Goal: Task Accomplishment & Management: Use online tool/utility

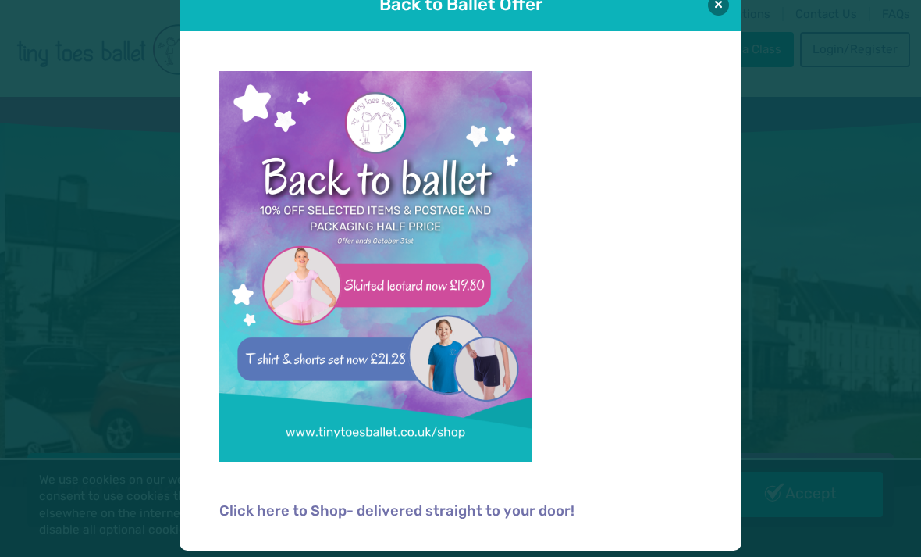
scroll to position [37, 0]
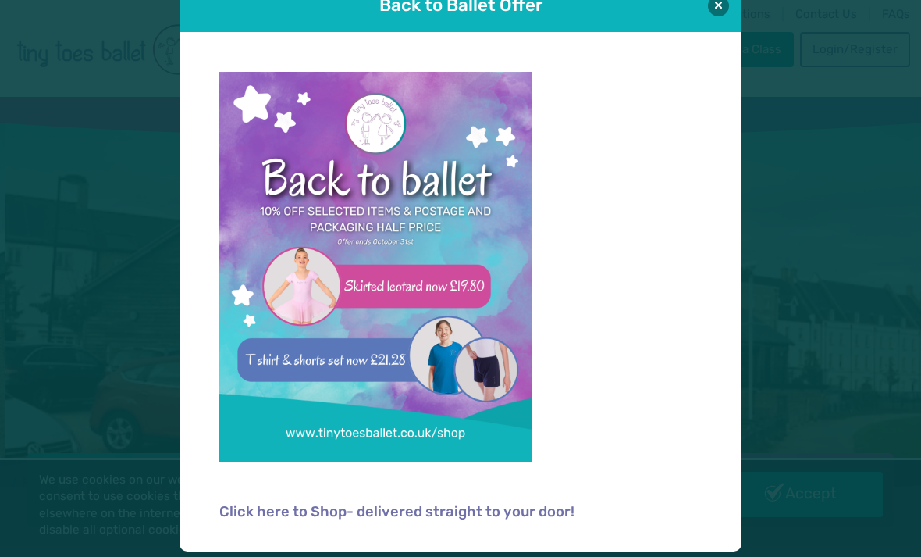
click at [716, 7] on button at bounding box center [718, 5] width 21 height 21
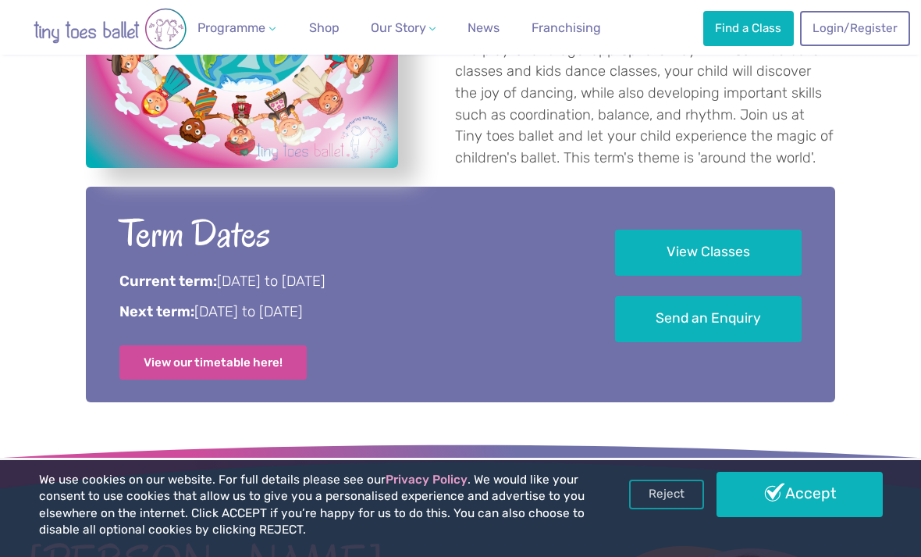
click at [703, 275] on link "View Classes" at bounding box center [708, 253] width 187 height 46
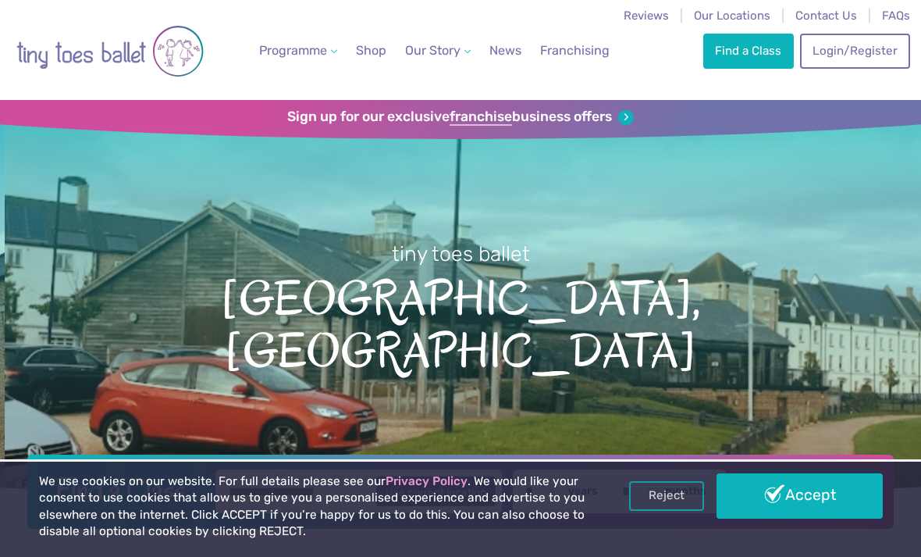
scroll to position [753, 0]
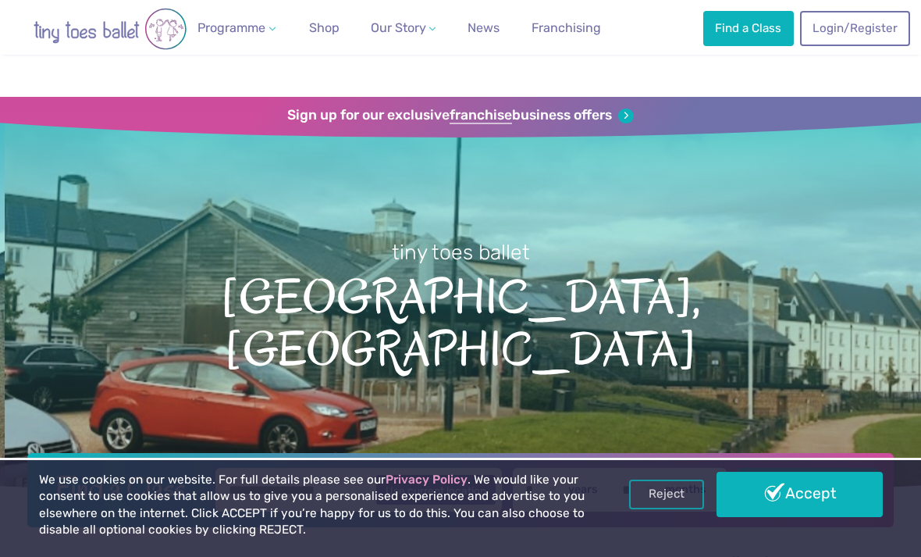
scroll to position [303, 0]
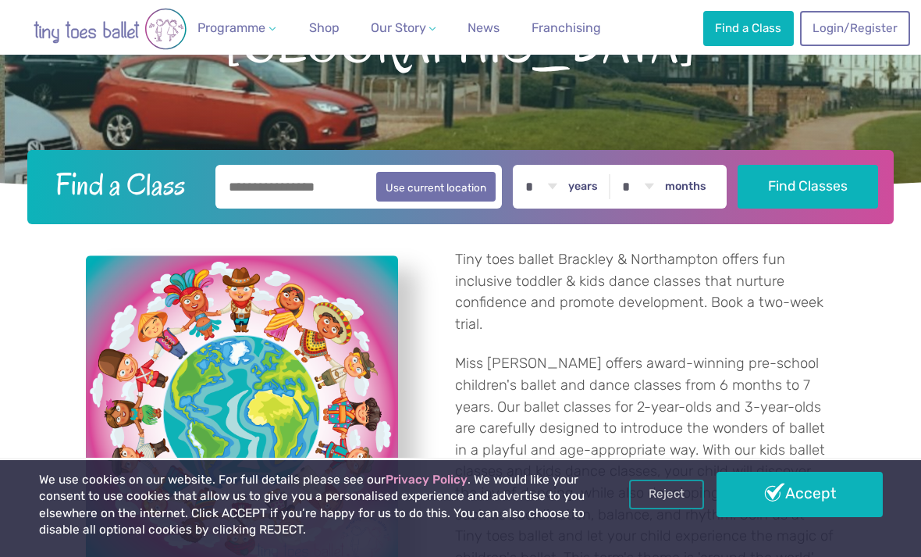
click at [322, 206] on input "text" at bounding box center [358, 187] width 287 height 44
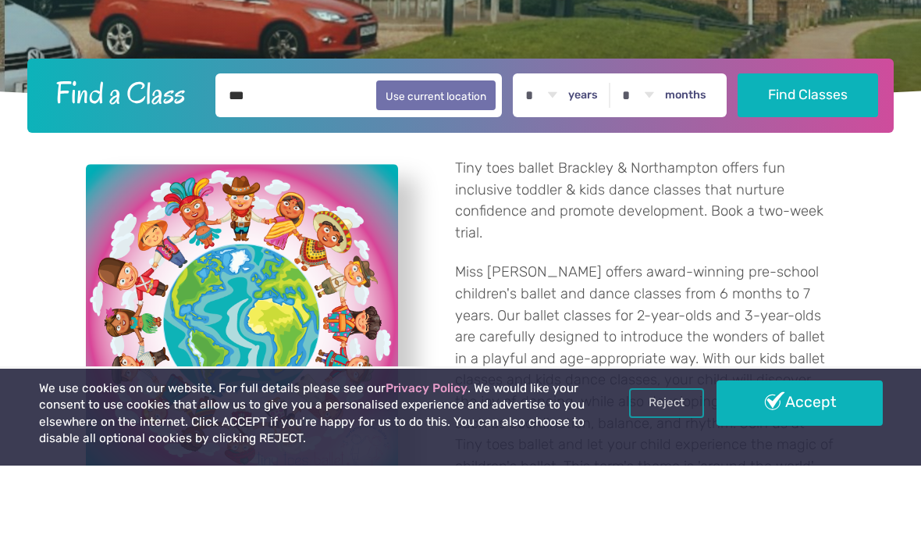
click at [474, 172] on button "Use current location" at bounding box center [435, 187] width 119 height 30
type input "**********"
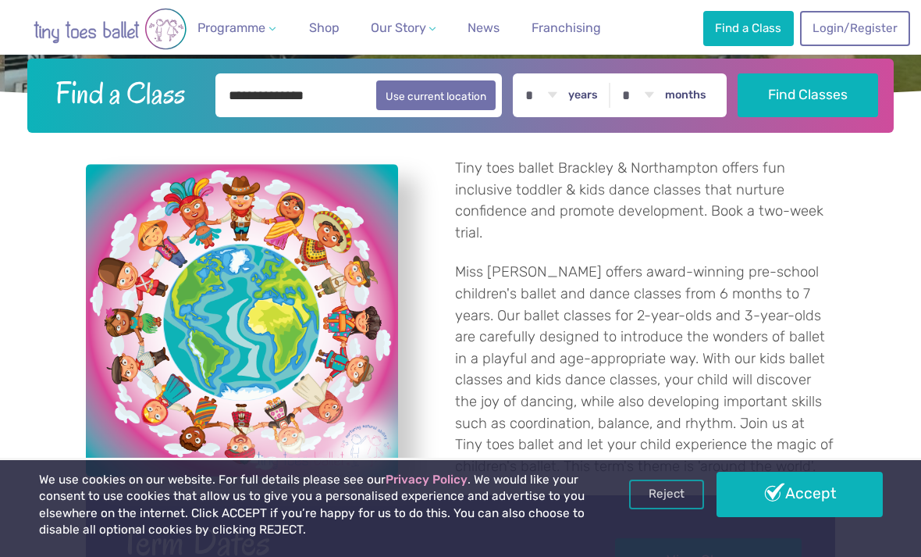
click at [587, 102] on label "years" at bounding box center [583, 95] width 30 height 14
click at [565, 116] on select "* * * * * * * * * * ** ** **" at bounding box center [541, 95] width 48 height 44
select select "*"
click at [659, 114] on select "* * * * * * * * * * ** **" at bounding box center [638, 95] width 48 height 44
select select "*"
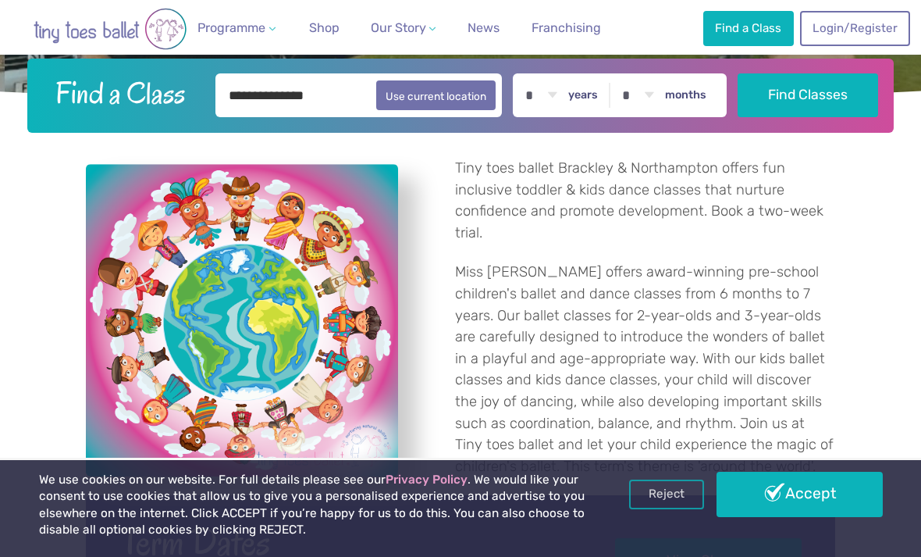
click at [823, 117] on button "Find Classes" at bounding box center [808, 95] width 141 height 44
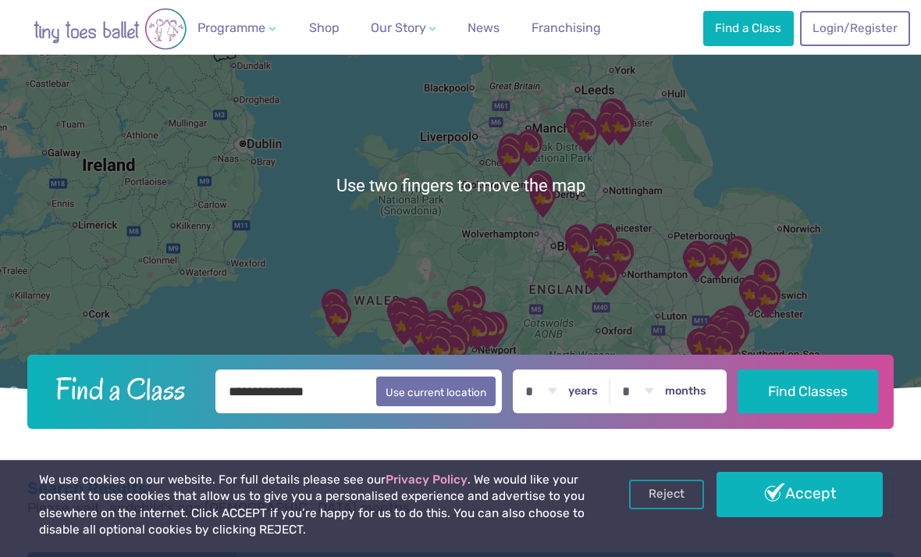
scroll to position [144, 0]
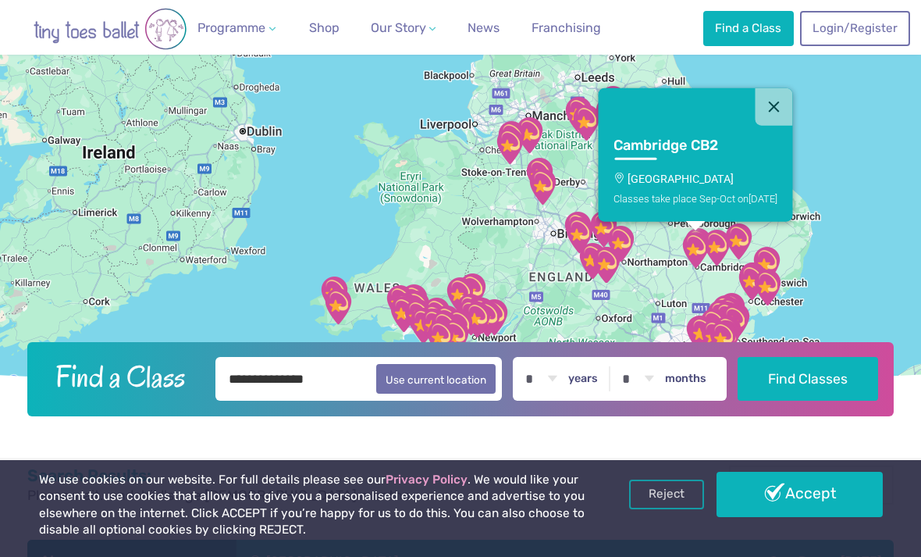
click at [778, 126] on button "Close" at bounding box center [774, 106] width 37 height 37
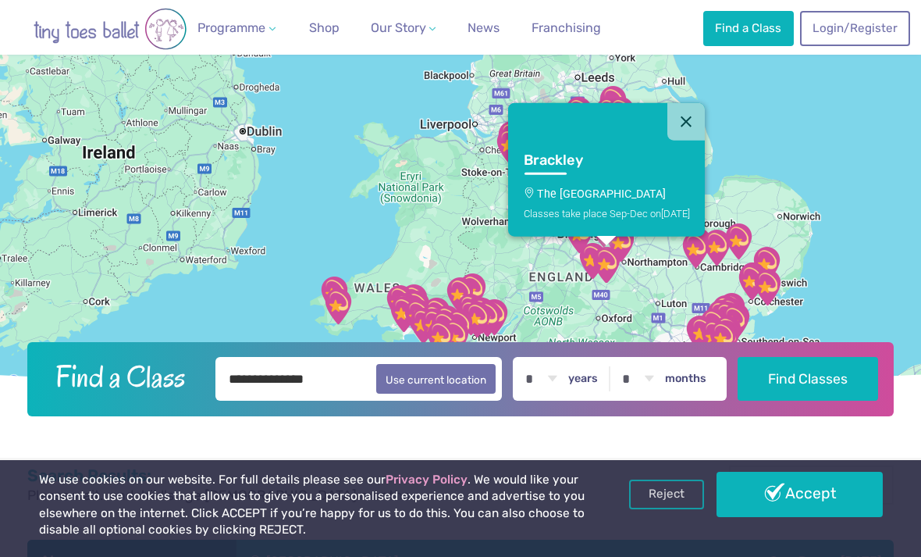
click at [686, 141] on button "Close" at bounding box center [686, 121] width 37 height 37
click at [689, 141] on button "Close" at bounding box center [686, 121] width 37 height 37
click at [700, 139] on button "Close" at bounding box center [686, 121] width 37 height 37
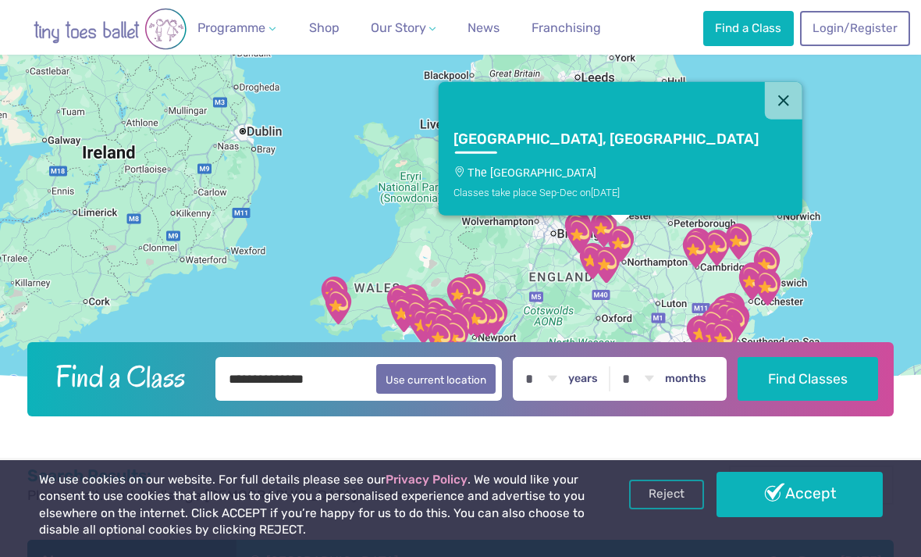
click at [765, 119] on button "Close" at bounding box center [783, 100] width 37 height 37
